Goal: Navigation & Orientation: Find specific page/section

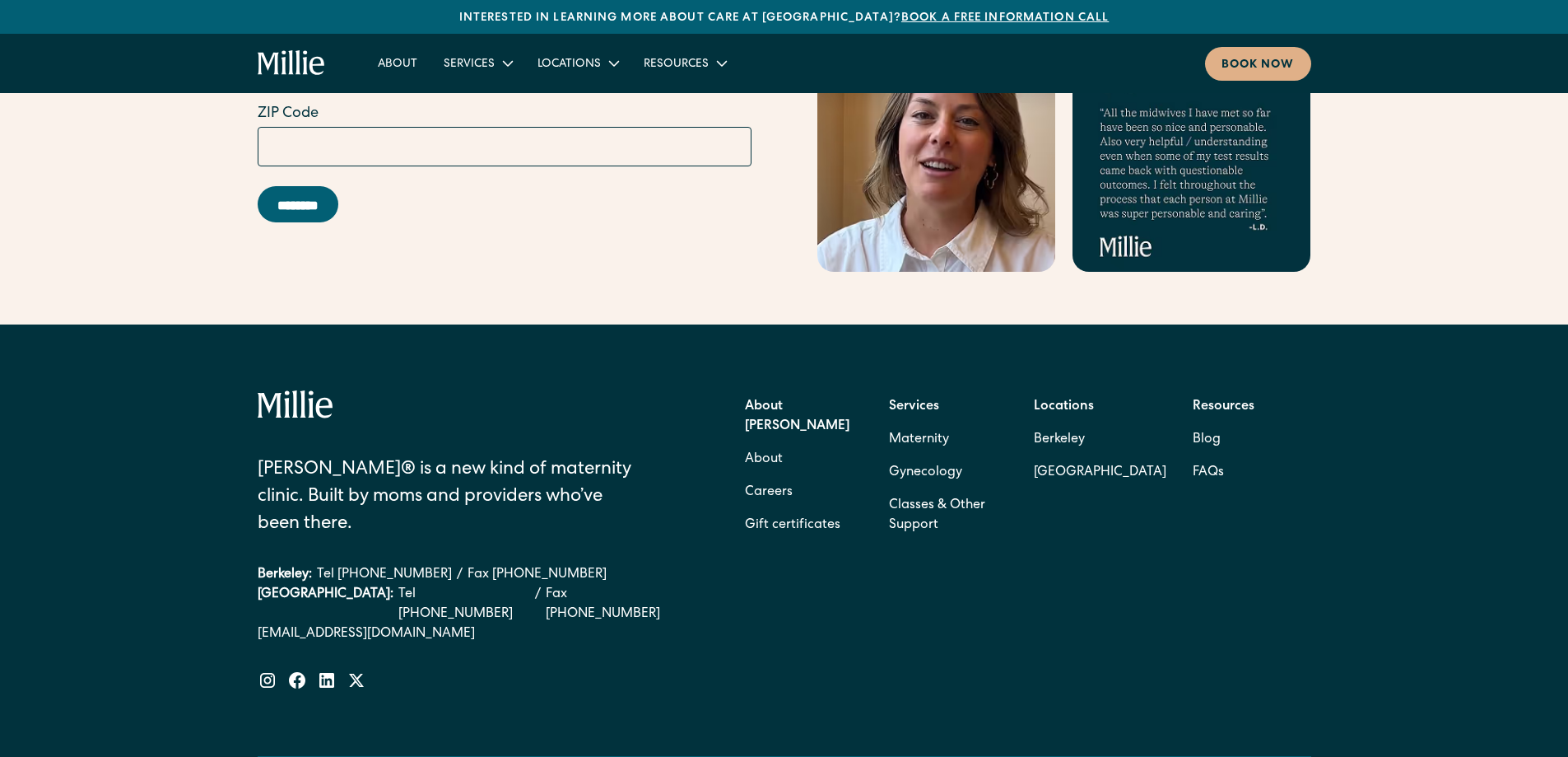
scroll to position [6646, 0]
